Goal: Obtain resource: Download file/media

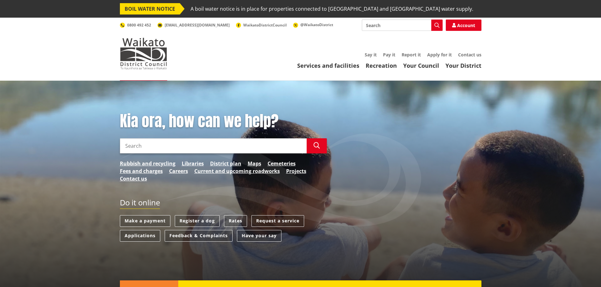
click at [398, 26] on input "Search" at bounding box center [402, 25] width 81 height 11
type input "stock underpass application"
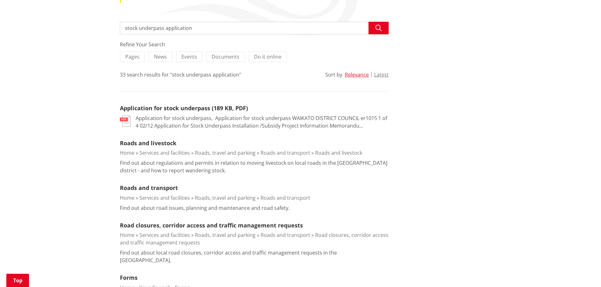
scroll to position [126, 0]
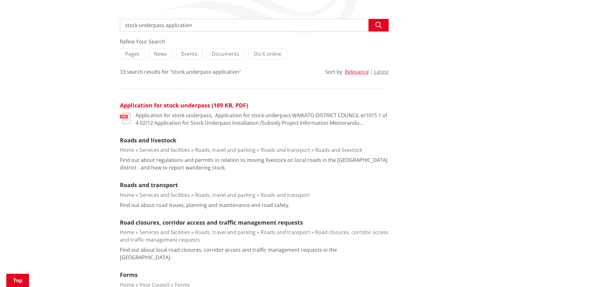
click at [145, 105] on link "Application for stock underpass (189 KB, PDF)" at bounding box center [184, 106] width 128 height 8
